Goal: Contribute content: Add original content to the website for others to see

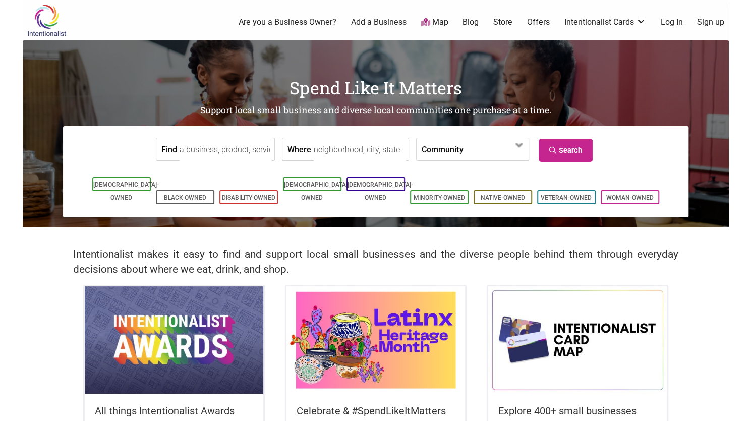
click at [669, 18] on link "Log In" at bounding box center [671, 22] width 22 height 11
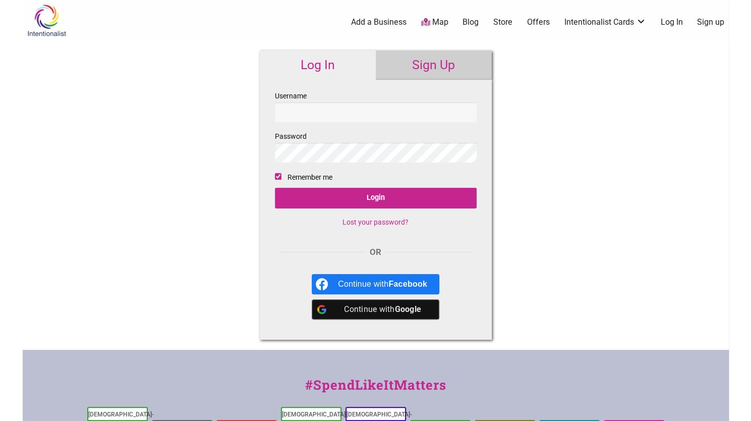
click at [331, 110] on input "Username" at bounding box center [376, 112] width 202 height 20
type input "[EMAIL_ADDRESS][DOMAIN_NAME]"
click at [275, 188] on input "Login" at bounding box center [376, 198] width 202 height 21
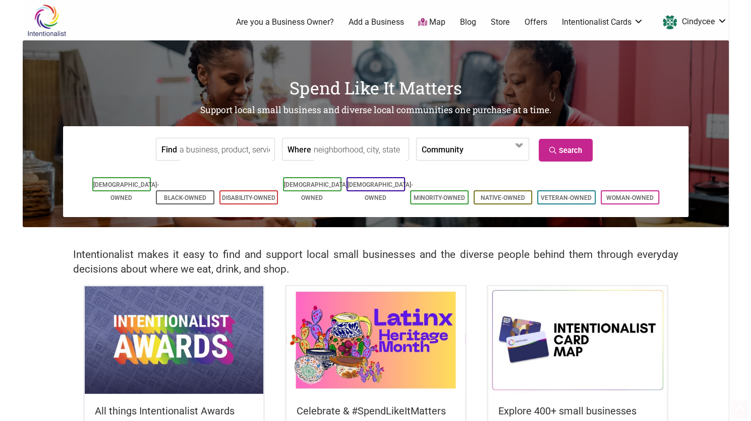
scroll to position [216, 0]
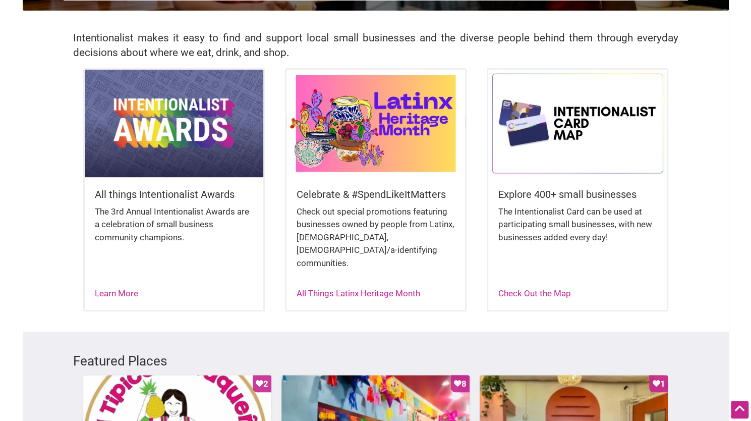
click at [344, 157] on img at bounding box center [375, 123] width 179 height 107
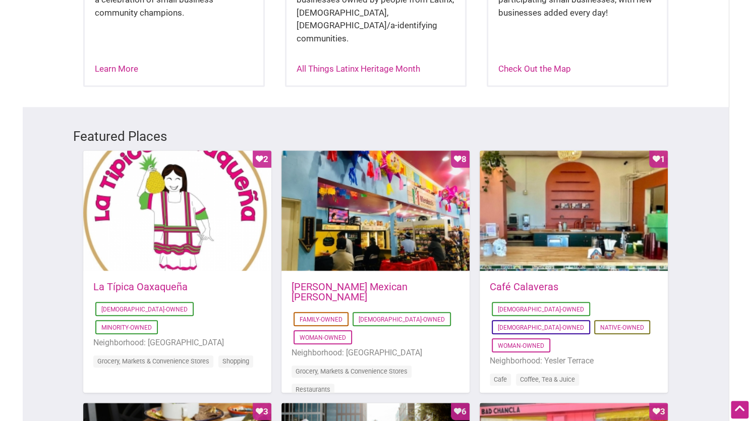
scroll to position [441, 0]
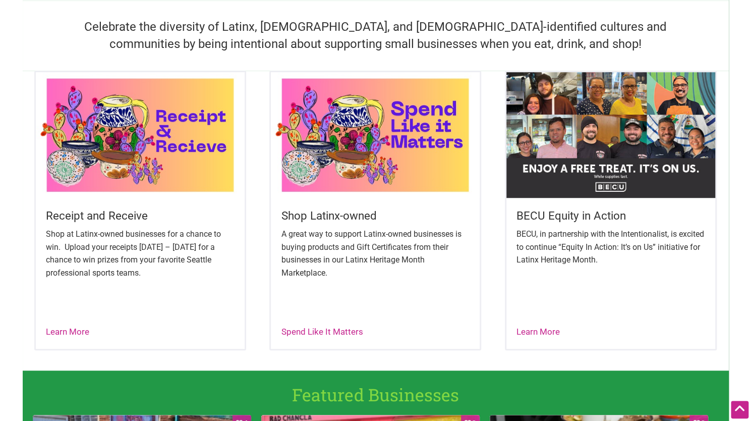
scroll to position [358, 0]
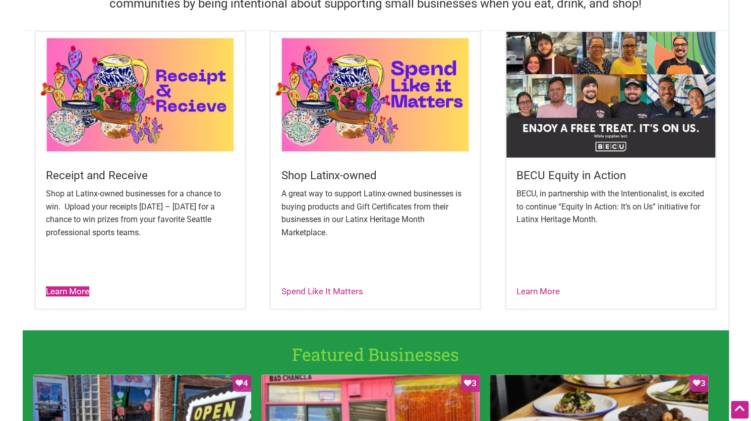
click at [56, 291] on link "Learn More" at bounding box center [67, 291] width 43 height 10
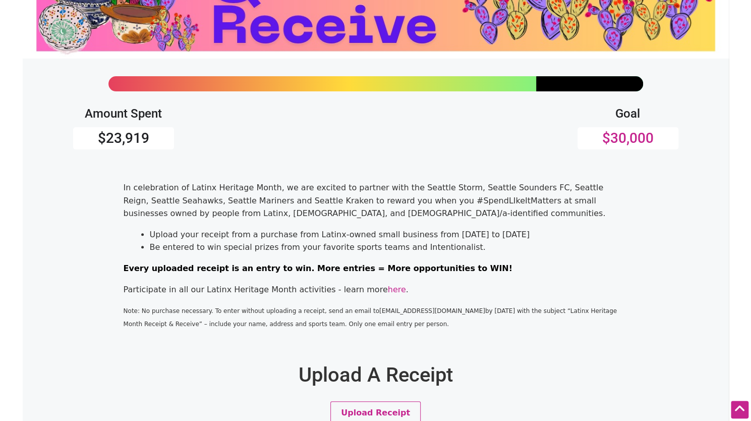
scroll to position [392, 0]
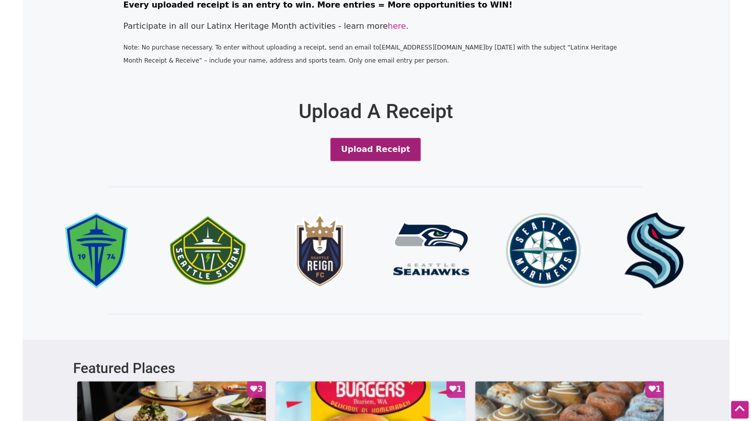
click at [361, 145] on button "Upload Receipt" at bounding box center [375, 149] width 90 height 23
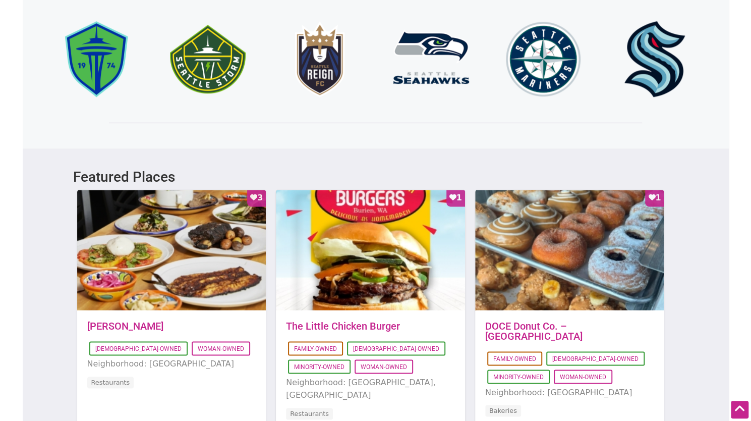
scroll to position [745, 0]
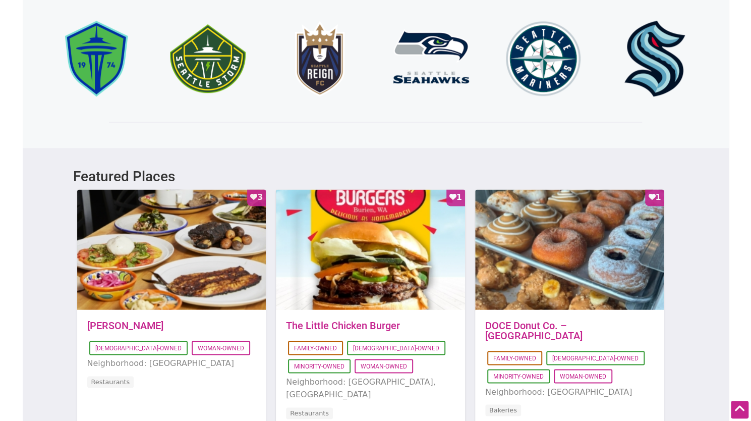
drag, startPoint x: 361, startPoint y: 145, endPoint x: 420, endPoint y: 162, distance: 61.9
click at [420, 162] on div "Amount Spent $23,919 Goal $30,000 In celebration of Latinx Heritage Month, we a…" at bounding box center [376, 4] width 706 height 1419
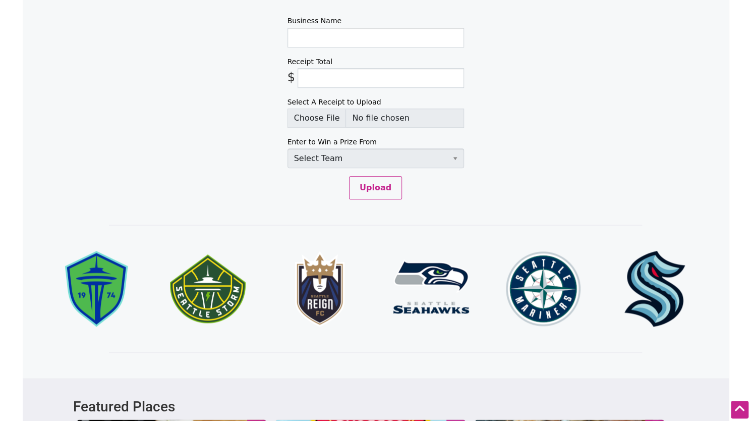
scroll to position [516, 0]
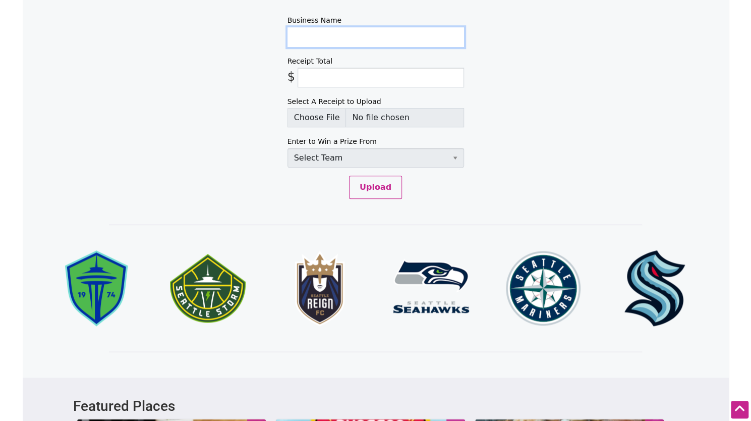
click at [340, 40] on input "Business Name" at bounding box center [375, 37] width 177 height 20
type input "Bakescapade"
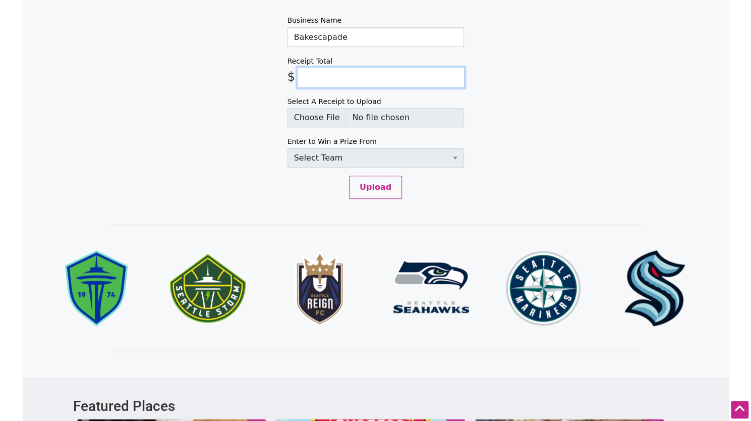
click at [333, 76] on input "Receipt Total" at bounding box center [381, 78] width 166 height 20
type input "4.50"
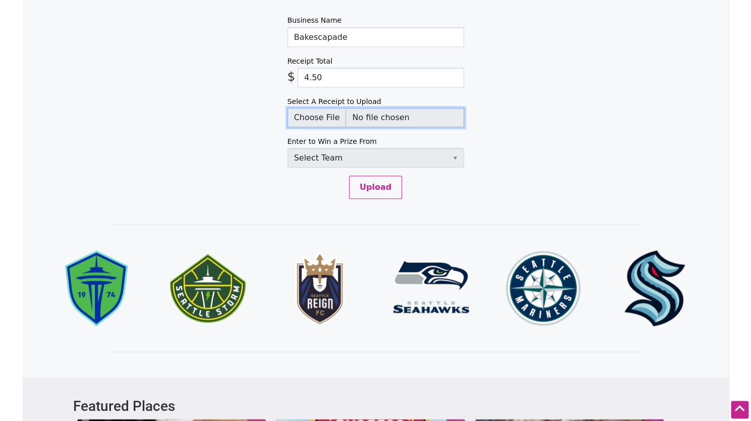
click at [314, 111] on input "Select A Receipt to Upload" at bounding box center [375, 117] width 177 height 19
type input "C:\fakepath\bakescapade.png"
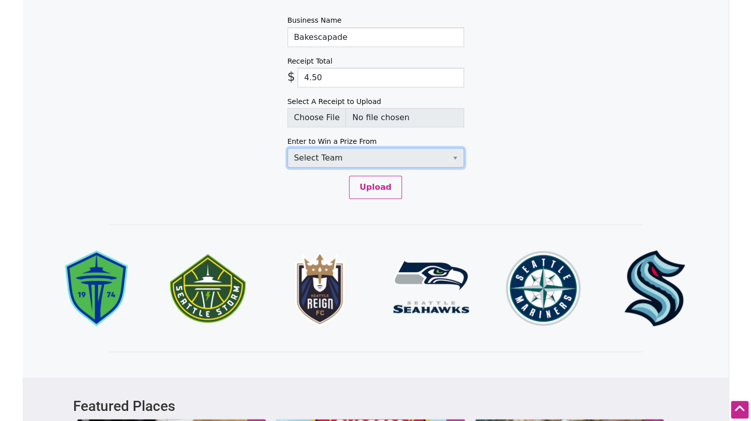
click at [342, 160] on select "Select Team Seattle Sounders FC Seattle Storm Seattle Reign Seattle Seahawks Se…" at bounding box center [375, 158] width 177 height 20
select select "SeattleStorm"
click at [287, 148] on select "Select Team Seattle Sounders FC Seattle Storm Seattle Reign Seattle Seahawks Se…" at bounding box center [375, 158] width 177 height 20
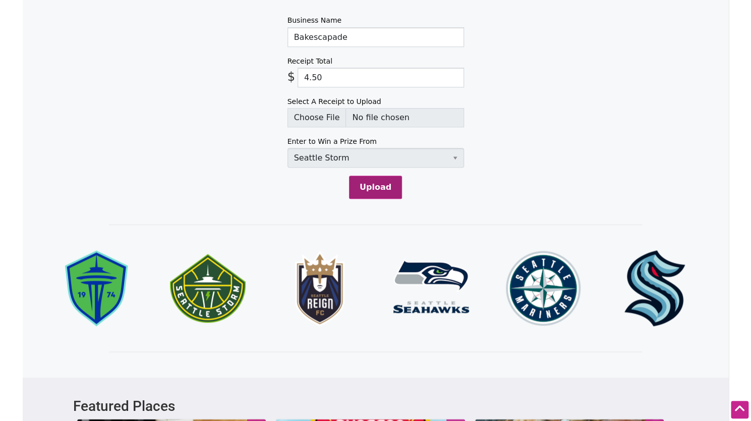
click at [368, 180] on button "Upload" at bounding box center [375, 186] width 53 height 23
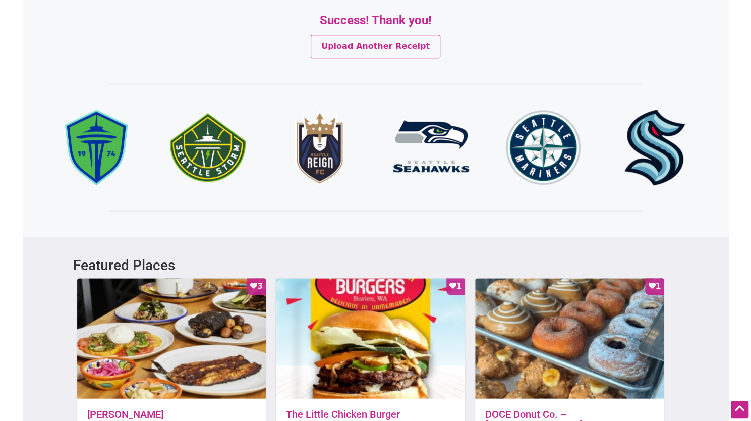
scroll to position [466, 0]
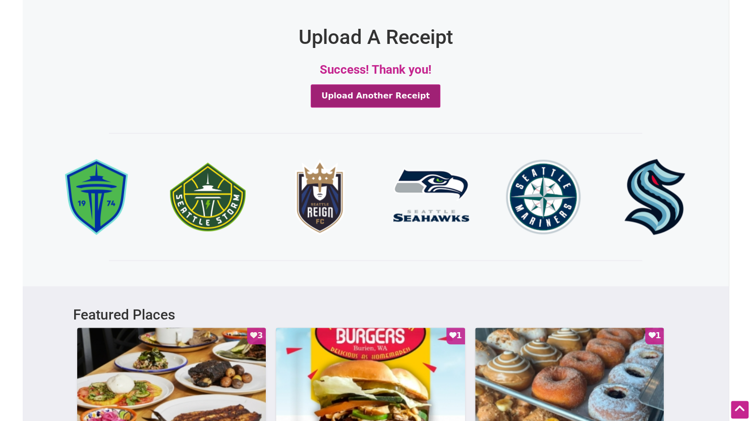
click at [386, 100] on button "Upload Another Receipt" at bounding box center [376, 95] width 130 height 23
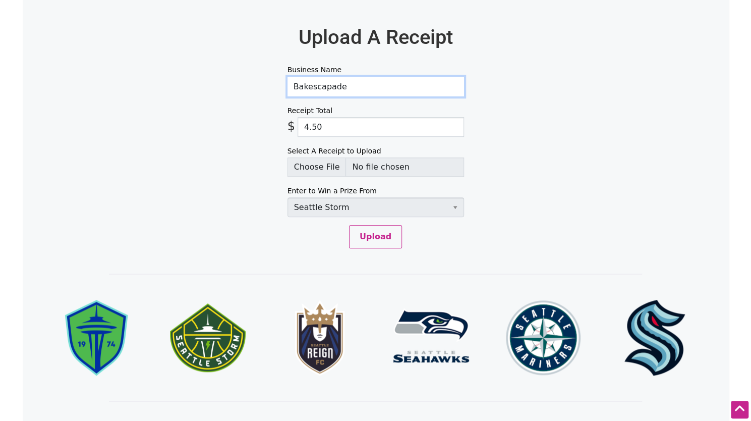
click at [365, 83] on input "Bakescapade" at bounding box center [375, 87] width 177 height 20
drag, startPoint x: 118, startPoint y: 120, endPoint x: 358, endPoint y: 97, distance: 241.1
click at [374, 91] on input "Business Name" at bounding box center [375, 87] width 177 height 20
type input "Side Piece kitchen"
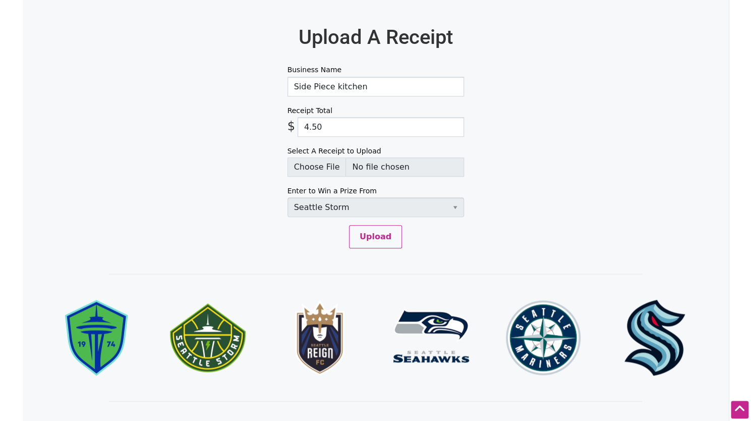
click at [361, 123] on input "4.50" at bounding box center [381, 127] width 166 height 20
type input "5.52"
click at [317, 159] on input "Select A Receipt to Upload" at bounding box center [375, 166] width 177 height 19
type input "C:\fakepath\sidepiece1.png"
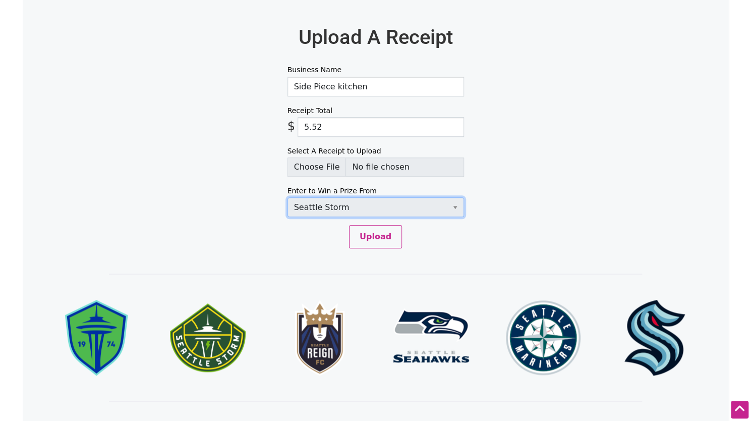
click at [363, 205] on select "Select Team Seattle Sounders FC Seattle Storm Seattle Reign Seattle Seahawks Se…" at bounding box center [375, 207] width 177 height 20
select select "SeattleKraken"
click at [287, 197] on select "Select Team Seattle Sounders FC Seattle Storm Seattle Reign Seattle Seahawks Se…" at bounding box center [375, 207] width 177 height 20
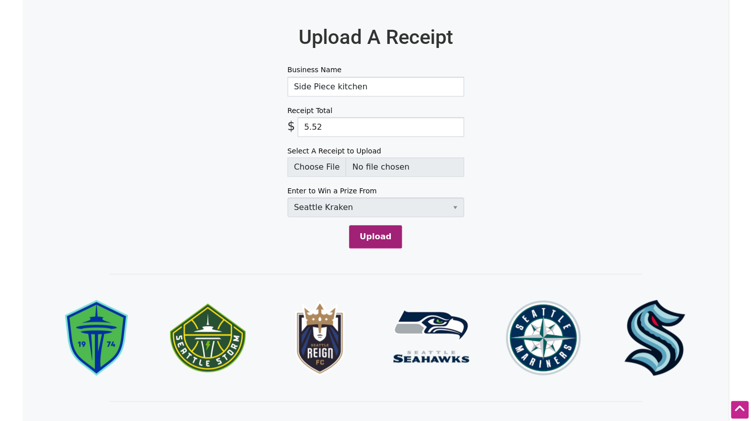
click at [381, 241] on button "Upload" at bounding box center [375, 236] width 53 height 23
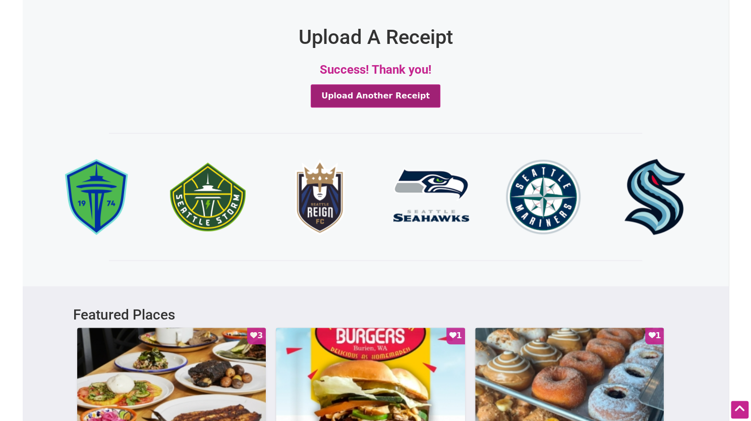
click at [374, 95] on button "Upload Another Receipt" at bounding box center [376, 95] width 130 height 23
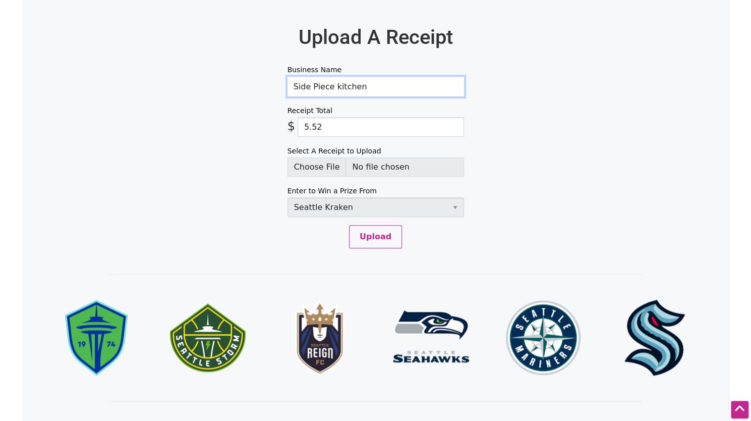
click at [363, 93] on input "Side Piece kitchen" at bounding box center [375, 87] width 177 height 20
type input "Side piece kitchen"
click at [364, 134] on input "5.52" at bounding box center [381, 127] width 166 height 20
type input "23.16"
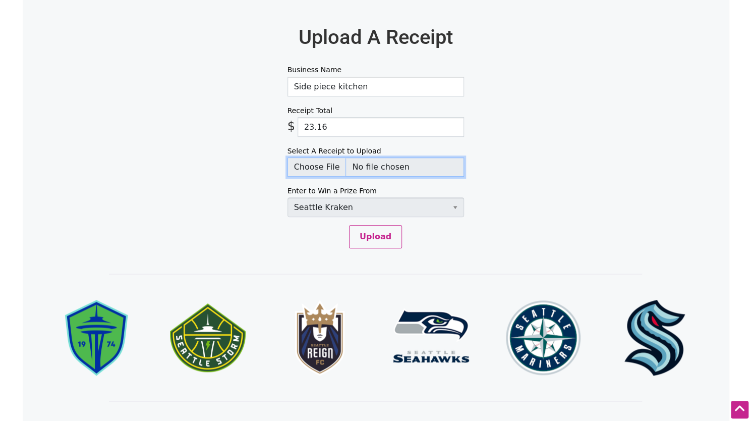
click at [304, 163] on input "Select A Receipt to Upload" at bounding box center [375, 166] width 177 height 19
type input "C:\fakepath\sidepiece2.png"
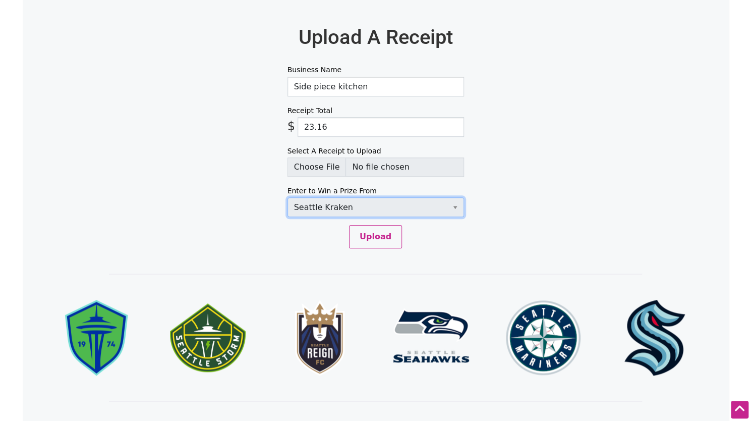
click at [366, 210] on select "Select Team Seattle Sounders FC Seattle Storm Seattle Reign Seattle Seahawks Se…" at bounding box center [375, 207] width 177 height 20
select select "SeattleStorm"
click at [287, 197] on select "Select Team Seattle Sounders FC Seattle Storm Seattle Reign Seattle Seahawks Se…" at bounding box center [375, 207] width 177 height 20
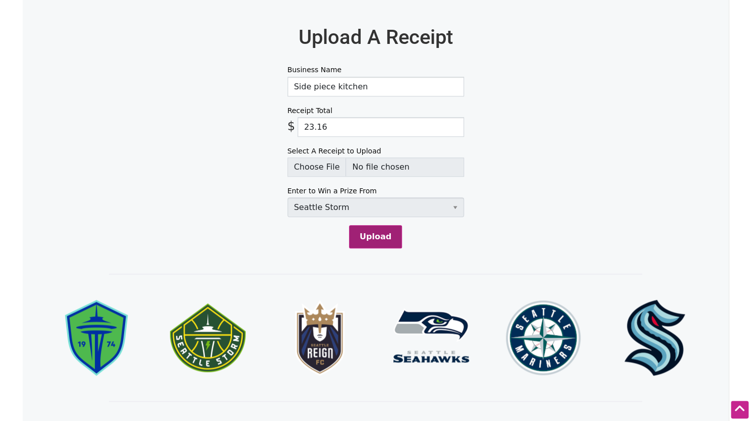
click at [376, 238] on button "Upload" at bounding box center [375, 236] width 53 height 23
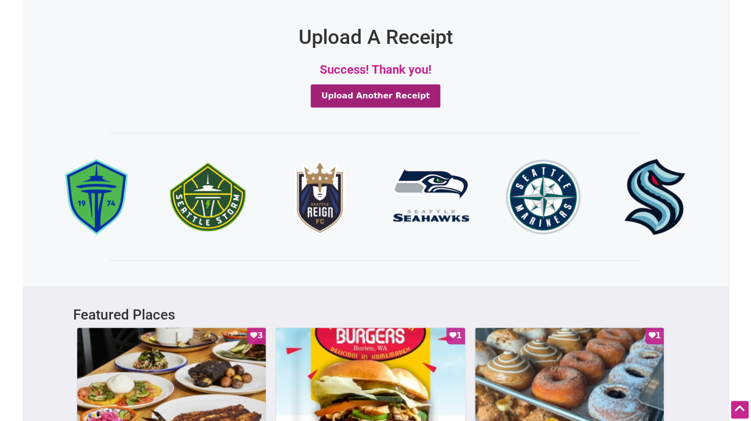
click at [365, 98] on button "Upload Another Receipt" at bounding box center [376, 95] width 130 height 23
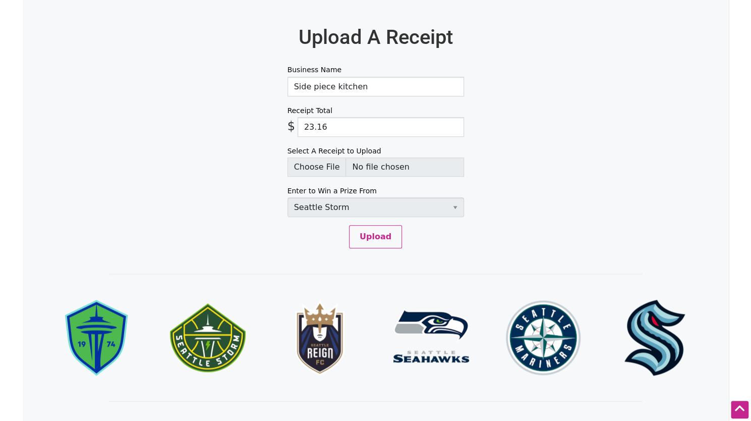
click at [312, 90] on input "Side piece kitchen" at bounding box center [375, 87] width 177 height 20
type input "Hola cafe"
type input "4.96"
click at [314, 165] on input "Select A Receipt to Upload" at bounding box center [375, 166] width 177 height 19
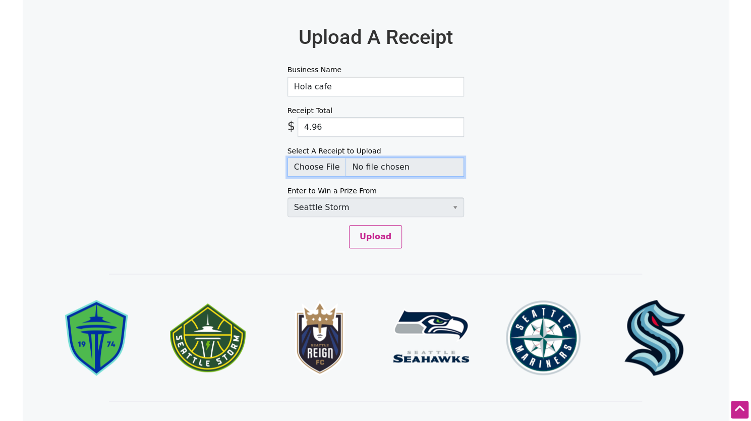
type input "C:\fakepath\holacafe.png"
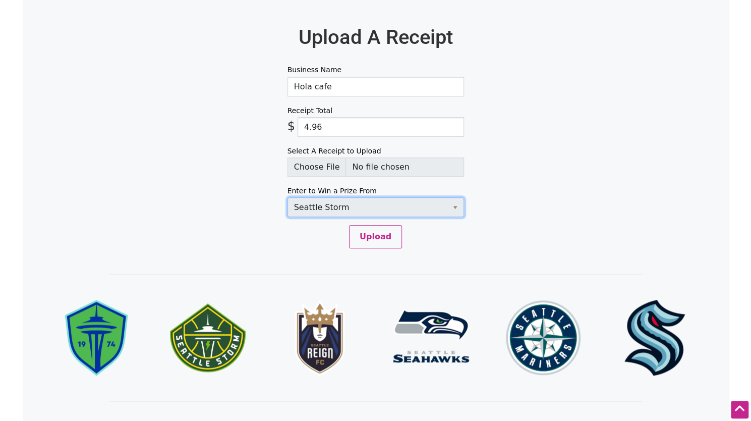
click at [348, 204] on select "Select Team Seattle Sounders FC Seattle Storm Seattle Reign Seattle Seahawks Se…" at bounding box center [375, 207] width 177 height 20
select select "SeattleKraken"
click at [287, 197] on select "Select Team Seattle Sounders FC Seattle Storm Seattle Reign Seattle Seahawks Se…" at bounding box center [375, 207] width 177 height 20
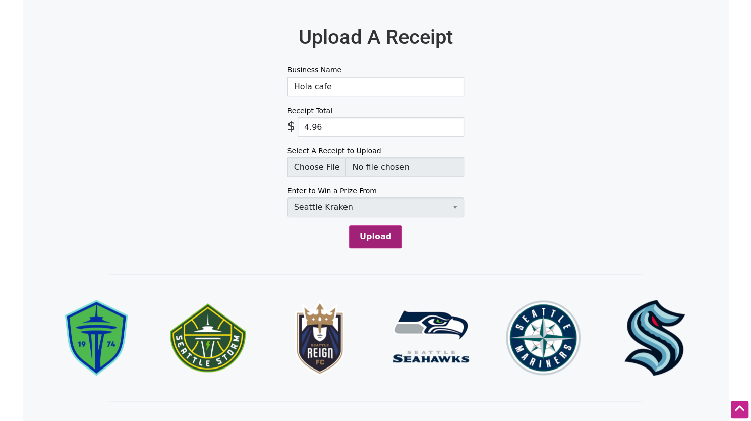
click at [380, 230] on button "Upload" at bounding box center [375, 236] width 53 height 23
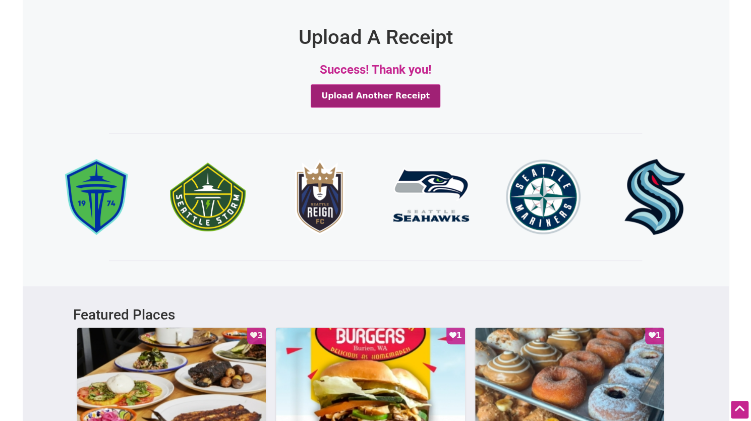
click at [360, 99] on button "Upload Another Receipt" at bounding box center [376, 95] width 130 height 23
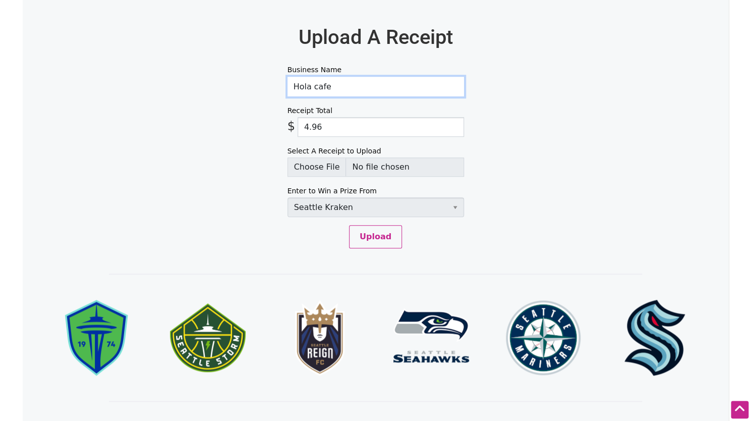
click at [336, 84] on input "Hola cafe" at bounding box center [375, 87] width 177 height 20
type input "Apapacho mexican treats"
type input "5.52"
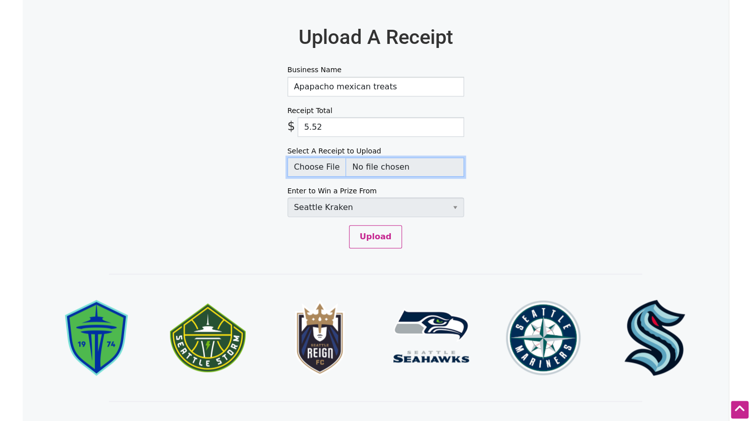
click at [322, 165] on input "Select A Receipt to Upload" at bounding box center [375, 166] width 177 height 19
type input "C:\fakepath\apapacho.png"
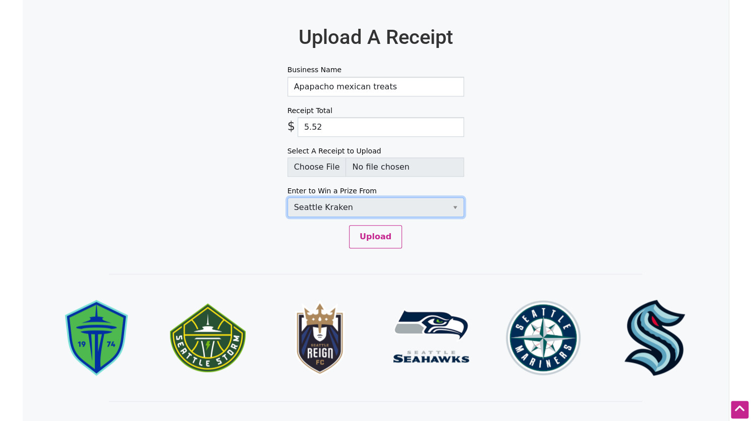
click at [318, 207] on select "Select Team Seattle Sounders FC Seattle Storm Seattle Reign Seattle Seahawks Se…" at bounding box center [375, 207] width 177 height 20
select select "SeattleStorm"
click at [287, 197] on select "Select Team Seattle Sounders FC Seattle Storm Seattle Reign Seattle Seahawks Se…" at bounding box center [375, 207] width 177 height 20
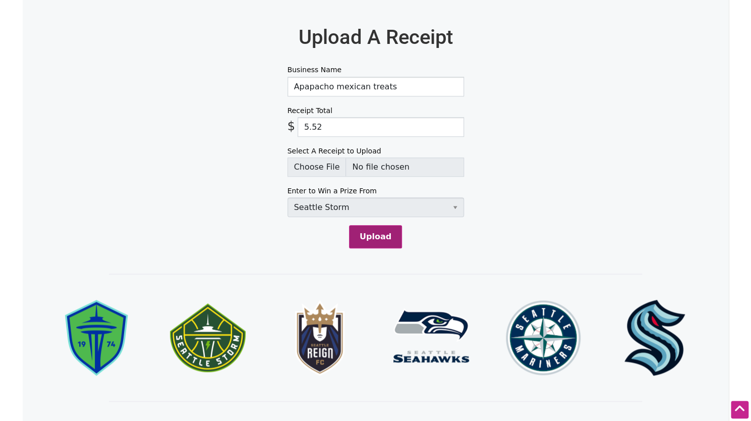
click at [379, 235] on button "Upload" at bounding box center [375, 236] width 53 height 23
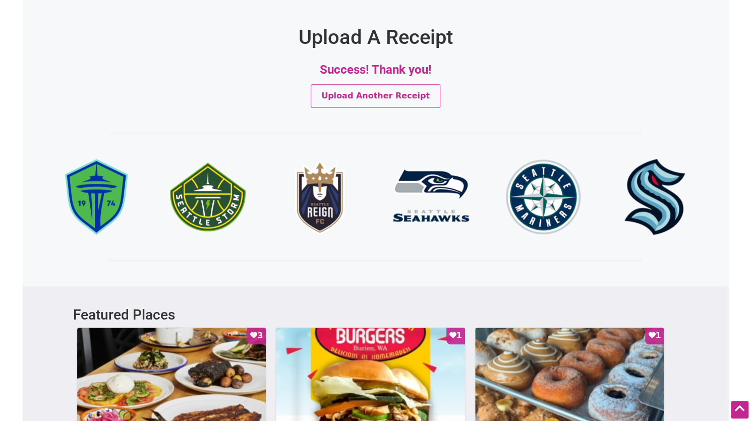
click at [105, 129] on div "Amount Spent $23,919 Goal $30,000 In celebration of Latinx Heritage Month, we a…" at bounding box center [376, 213] width 706 height 1278
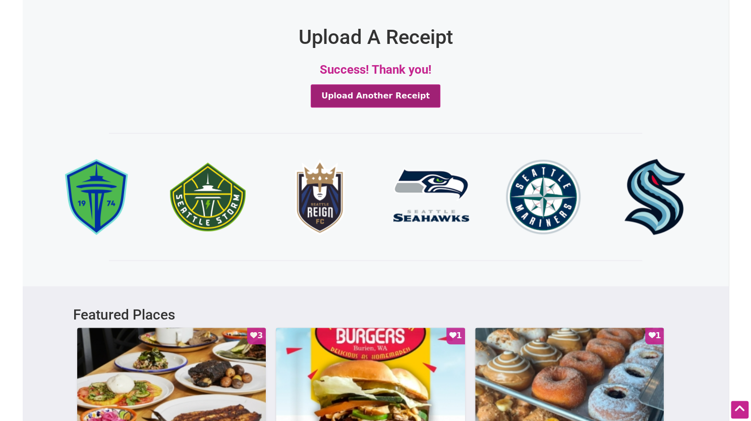
click at [356, 104] on button "Upload Another Receipt" at bounding box center [376, 95] width 130 height 23
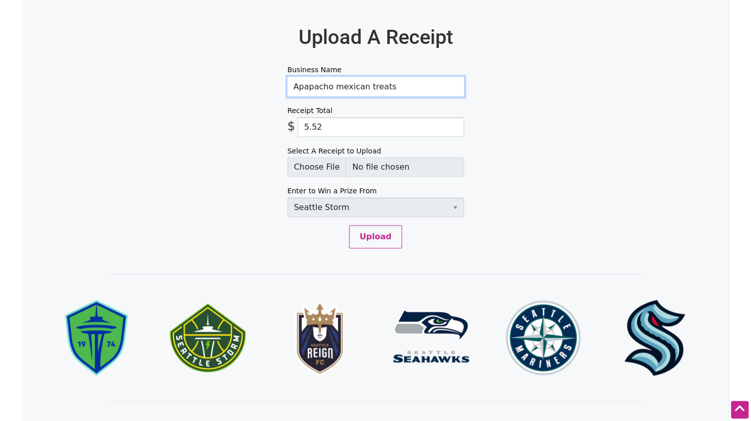
click at [343, 90] on input "Apapacho mexican treats" at bounding box center [375, 87] width 177 height 20
type input "Black arrows coffee"
click at [328, 130] on input "5.52" at bounding box center [381, 127] width 166 height 20
type input "6.06"
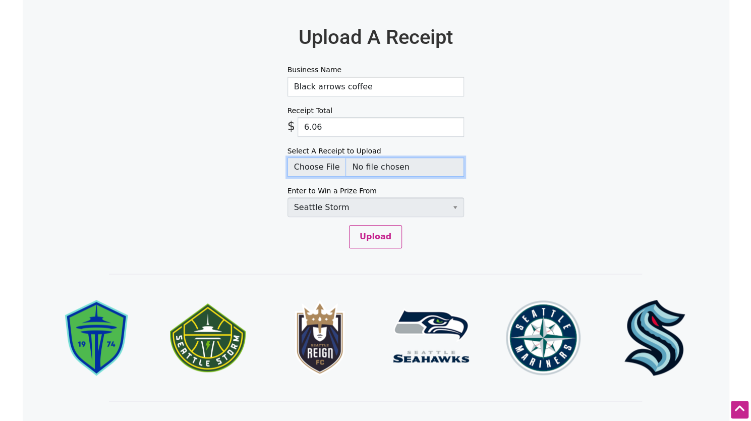
click at [322, 164] on input "Select A Receipt to Upload" at bounding box center [375, 166] width 177 height 19
type input "C:\fakepath\blackarrows.png"
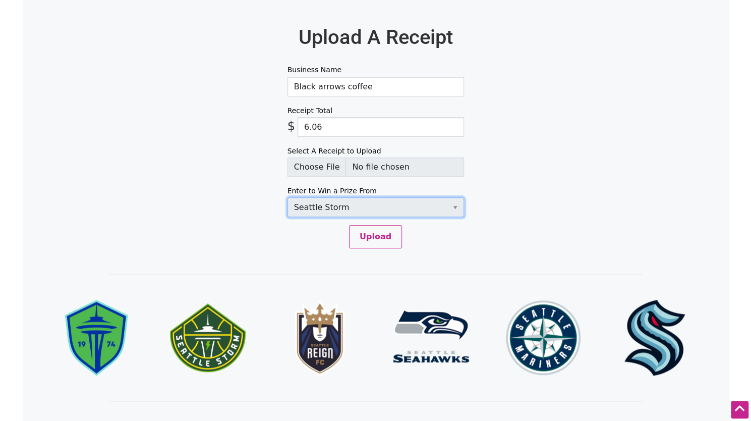
click at [336, 208] on select "Select Team Seattle Sounders FC Seattle Storm Seattle Reign Seattle Seahawks Se…" at bounding box center [375, 207] width 177 height 20
select select "SeattleKraken"
click at [287, 197] on select "Select Team Seattle Sounders FC Seattle Storm Seattle Reign Seattle Seahawks Se…" at bounding box center [375, 207] width 177 height 20
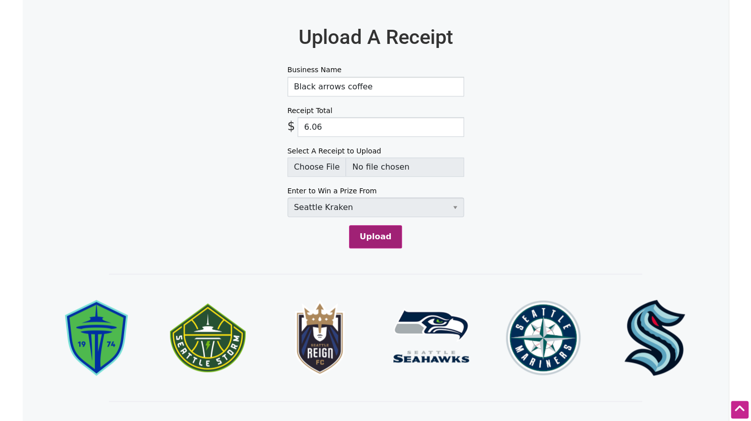
click at [379, 229] on button "Upload" at bounding box center [375, 236] width 53 height 23
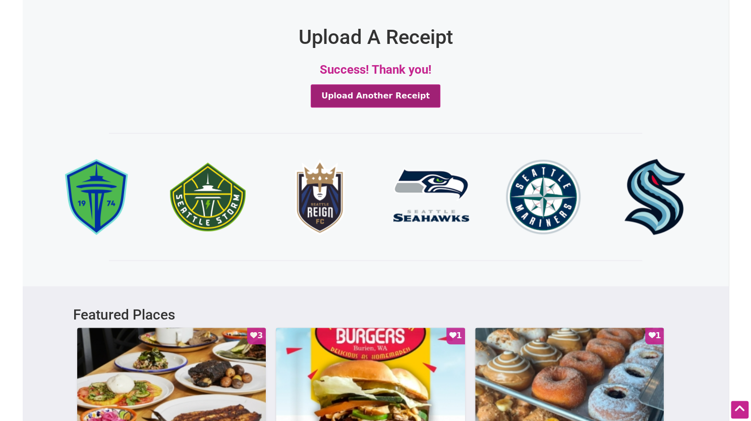
click at [386, 98] on button "Upload Another Receipt" at bounding box center [376, 95] width 130 height 23
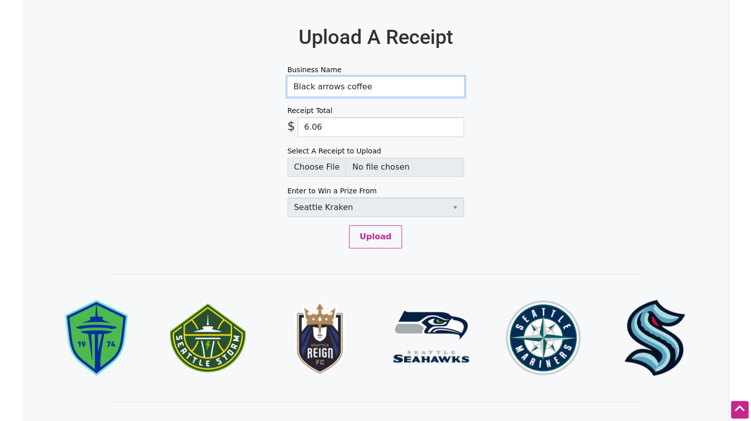
click at [353, 93] on input "Black arrows coffee" at bounding box center [375, 87] width 177 height 20
click at [348, 122] on input "6.06" at bounding box center [381, 127] width 166 height 20
click at [363, 84] on input "Nib nib" at bounding box center [375, 87] width 177 height 20
type input "Nib nib cookies"
click at [366, 127] on input "6.06" at bounding box center [381, 127] width 166 height 20
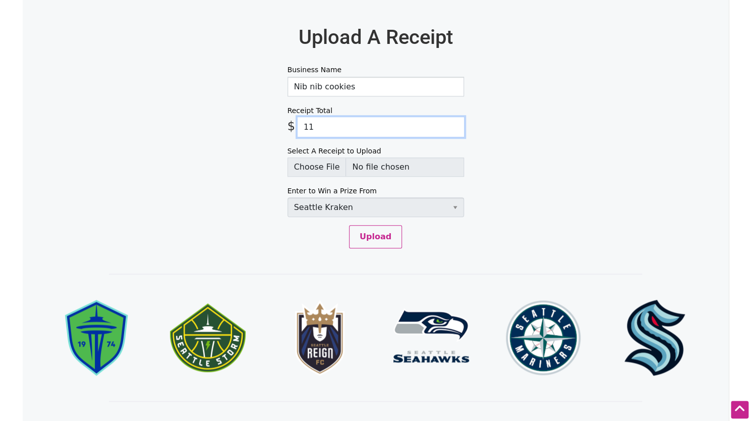
type input "11"
click at [324, 166] on input "Select A Receipt to Upload" at bounding box center [375, 166] width 177 height 19
type input "C:\fakepath\nibnib.png"
click at [335, 205] on select "Select Team Seattle Sounders FC Seattle Storm Seattle Reign Seattle Seahawks Se…" at bounding box center [375, 207] width 177 height 20
select select "SeattleKraken"
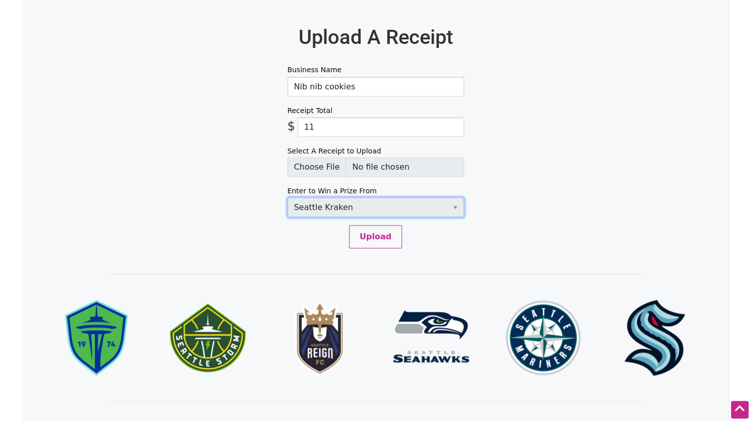
click at [287, 197] on select "Select Team Seattle Sounders FC Seattle Storm Seattle Reign Seattle Seahawks Se…" at bounding box center [375, 207] width 177 height 20
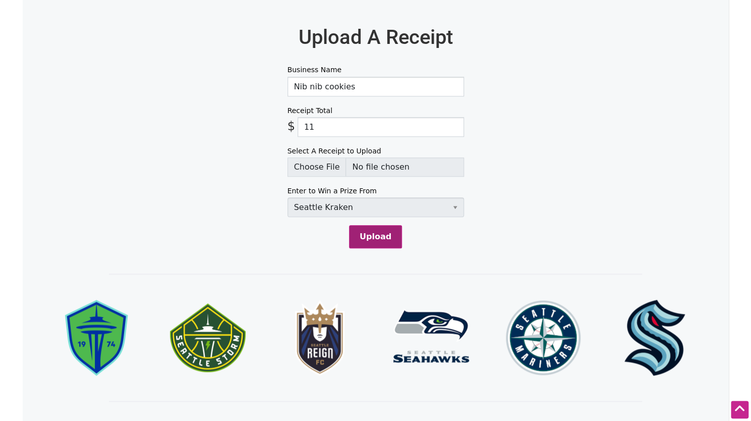
click at [386, 233] on button "Upload" at bounding box center [375, 236] width 53 height 23
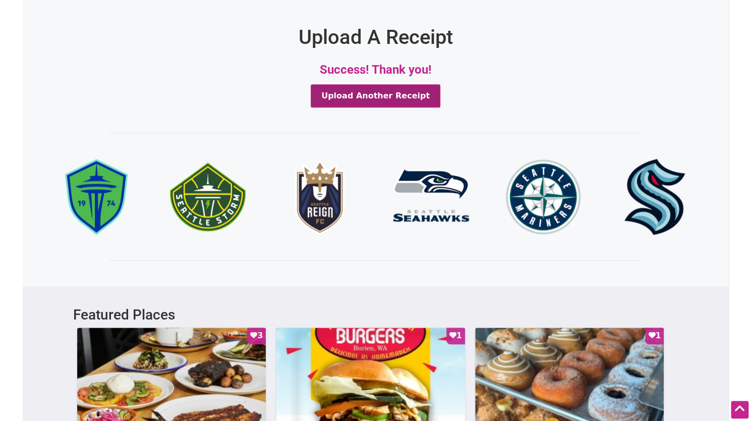
click at [361, 99] on button "Upload Another Receipt" at bounding box center [376, 95] width 130 height 23
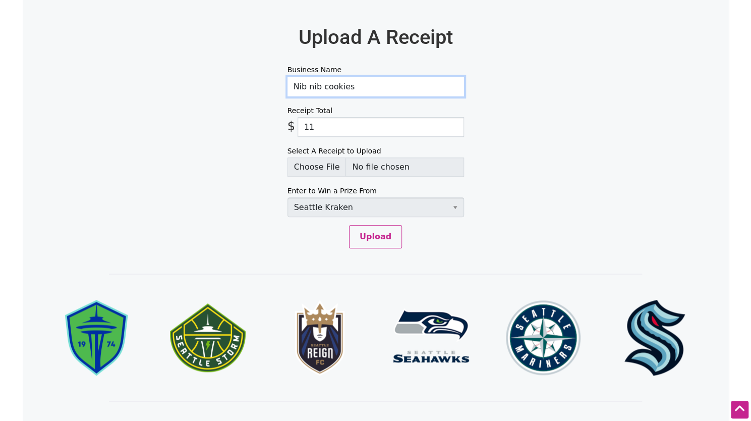
click at [343, 89] on input "Nib nib cookies" at bounding box center [375, 87] width 177 height 20
type input "Valentina's cafe"
click at [396, 126] on input "11" at bounding box center [381, 127] width 166 height 20
type input "6.34"
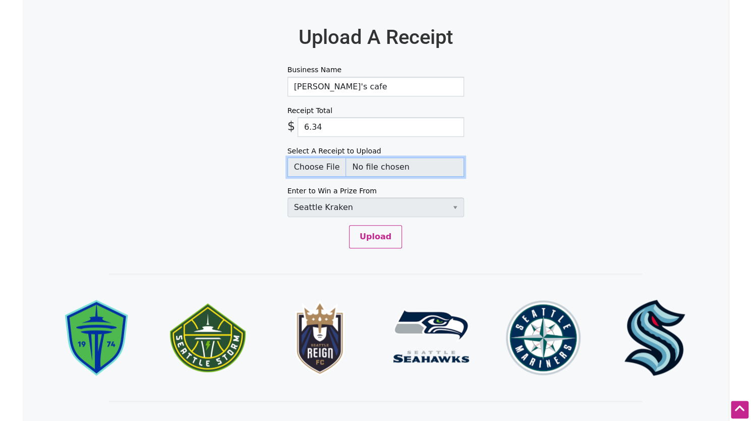
click at [321, 160] on input "Select A Receipt to Upload" at bounding box center [375, 166] width 177 height 19
type input "C:\fakepath\valentinas.png"
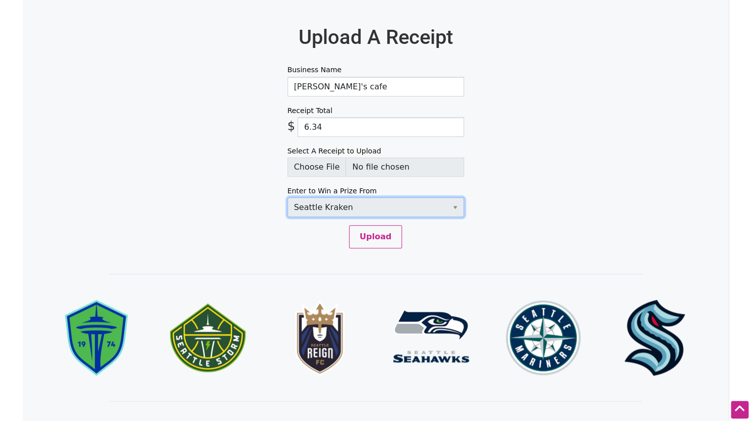
click at [323, 208] on select "Select Team Seattle Sounders FC Seattle Storm Seattle Reign Seattle Seahawks Se…" at bounding box center [375, 207] width 177 height 20
select select "SeattleStorm"
click at [287, 197] on select "Select Team Seattle Sounders FC Seattle Storm Seattle Reign Seattle Seahawks Se…" at bounding box center [375, 207] width 177 height 20
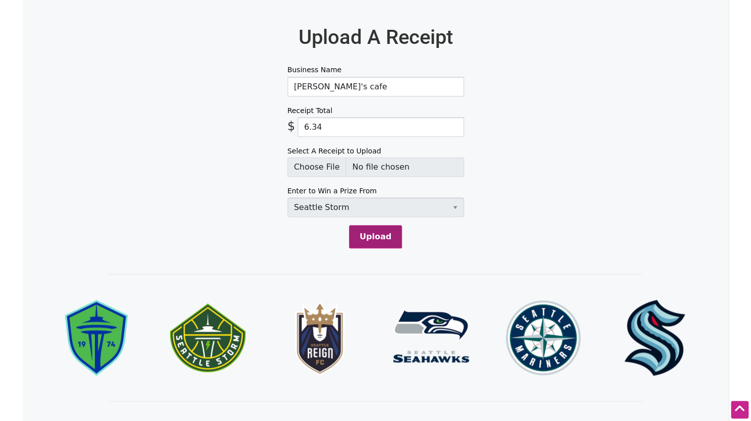
click at [366, 234] on button "Upload" at bounding box center [375, 236] width 53 height 23
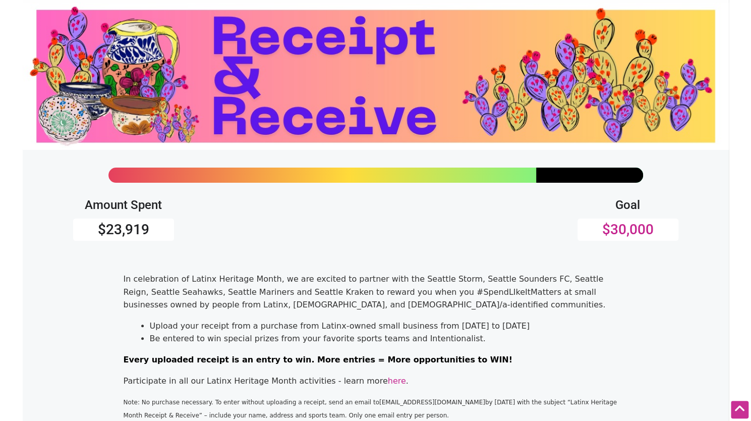
scroll to position [0, 0]
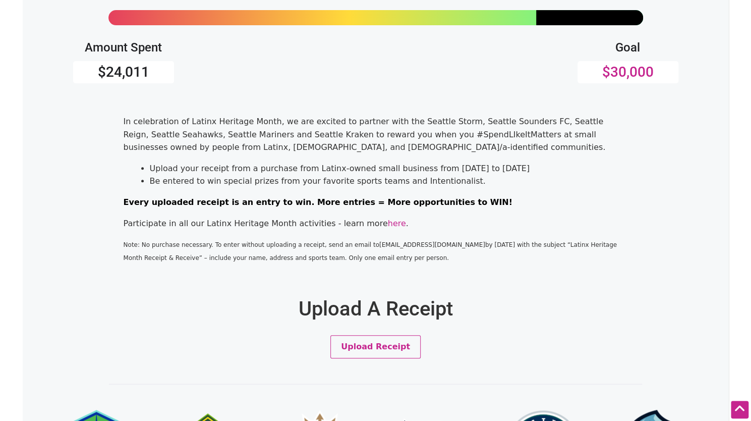
scroll to position [195, 0]
